Goal: Transaction & Acquisition: Purchase product/service

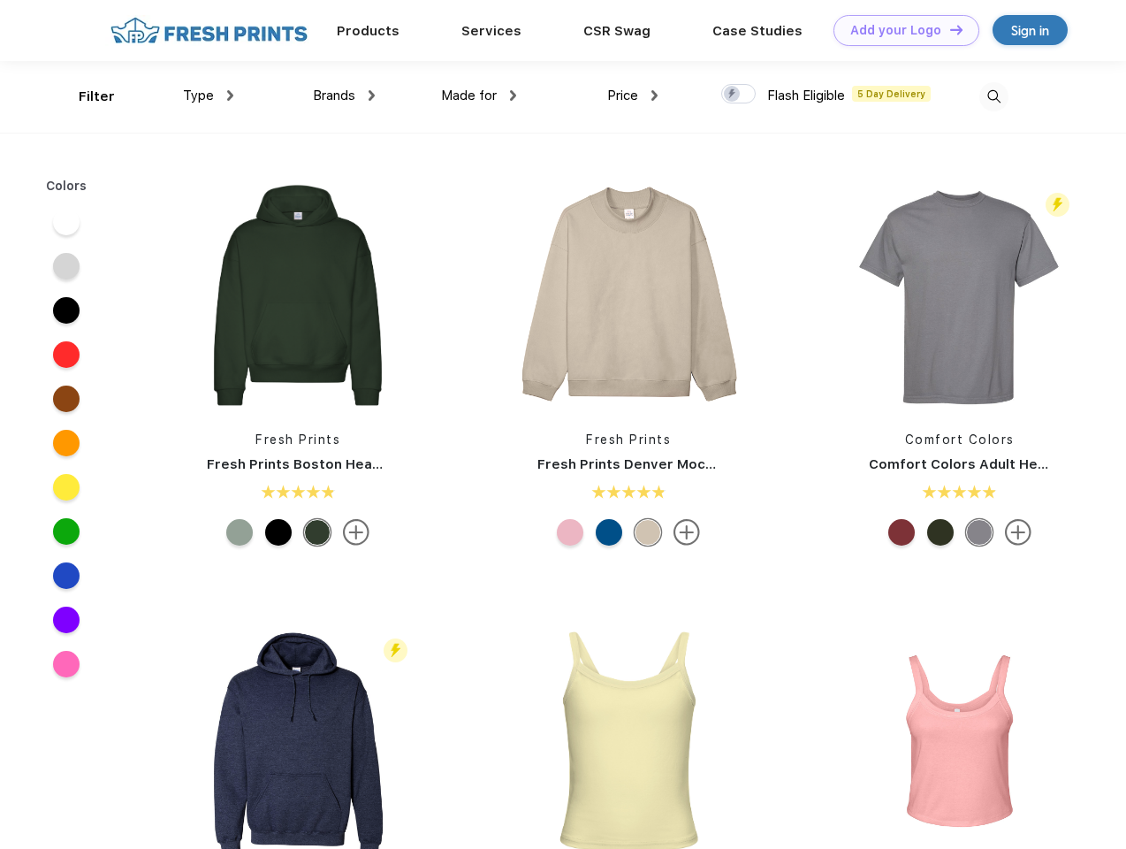
scroll to position [1, 0]
click at [900, 30] on link "Add your Logo Design Tool" at bounding box center [907, 30] width 146 height 31
click at [0, 0] on div "Design Tool" at bounding box center [0, 0] width 0 height 0
click at [948, 29] on link "Add your Logo Design Tool" at bounding box center [907, 30] width 146 height 31
click at [85, 96] on div "Filter" at bounding box center [97, 97] width 36 height 20
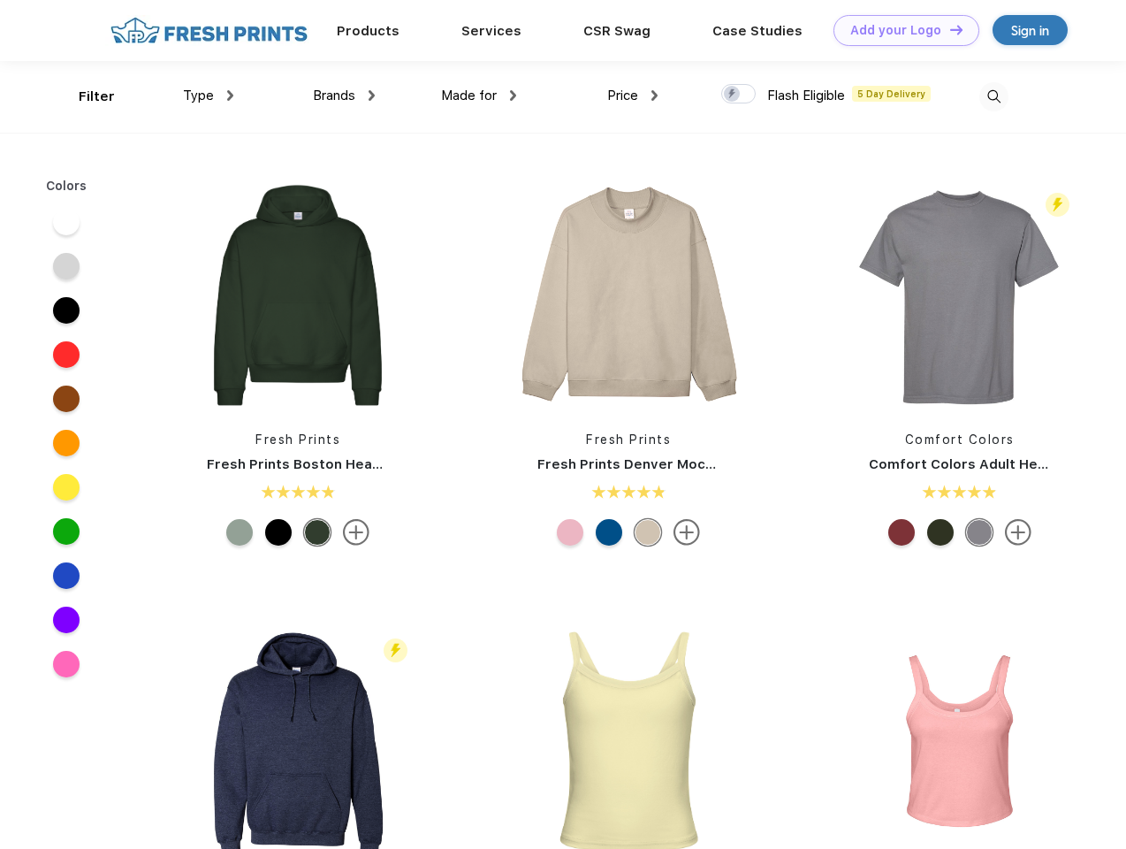
click at [209, 95] on span "Type" at bounding box center [198, 96] width 31 height 16
click at [344, 95] on span "Brands" at bounding box center [334, 96] width 42 height 16
click at [479, 95] on span "Made for" at bounding box center [469, 96] width 56 height 16
click at [633, 95] on span "Price" at bounding box center [622, 96] width 31 height 16
click at [739, 95] on div at bounding box center [738, 93] width 34 height 19
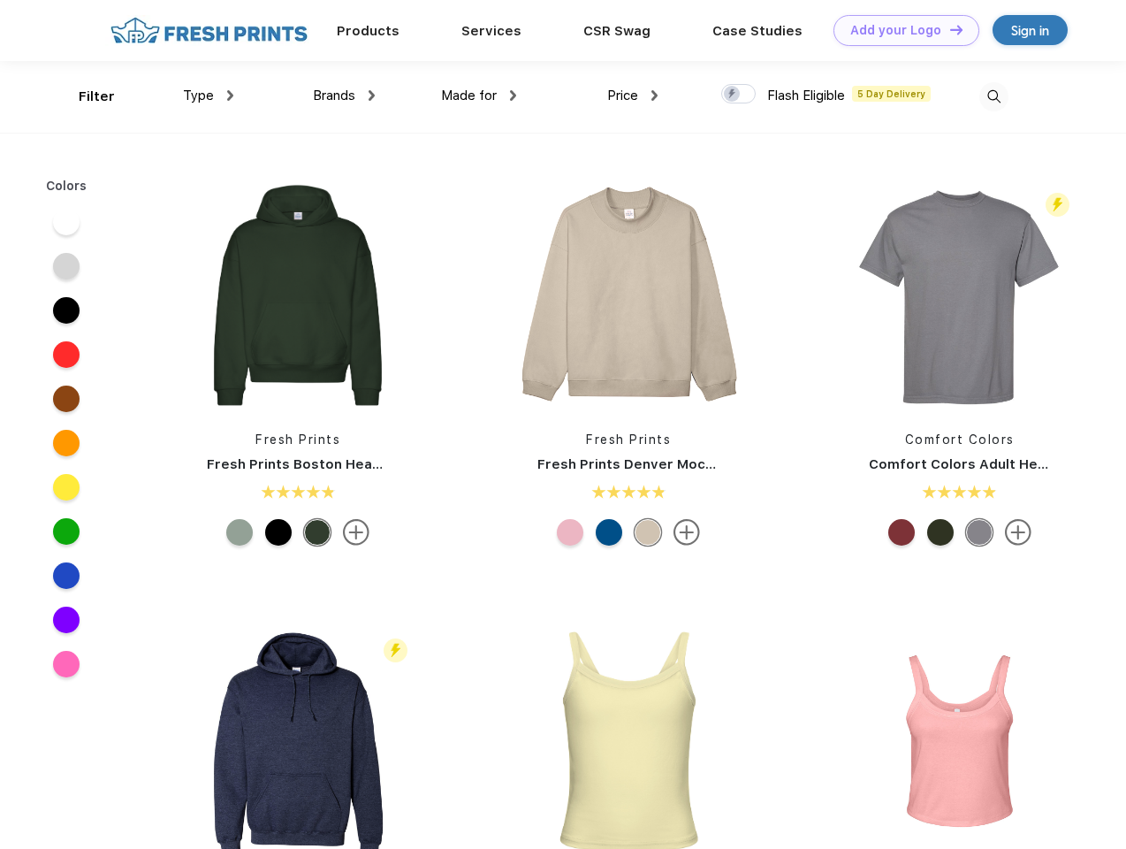
click at [733, 95] on input "checkbox" at bounding box center [726, 88] width 11 height 11
click at [994, 96] on img at bounding box center [993, 96] width 29 height 29
